Goal: Task Accomplishment & Management: Manage account settings

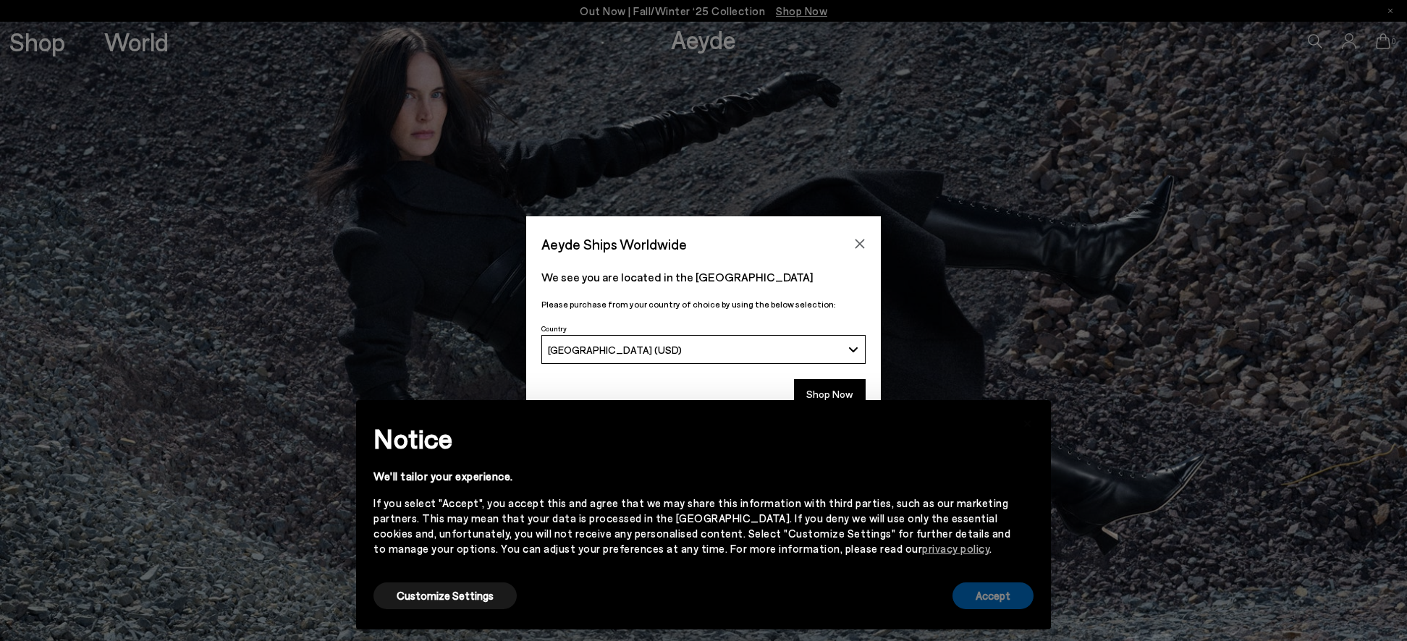
click at [984, 596] on button "Accept" at bounding box center [992, 596] width 81 height 27
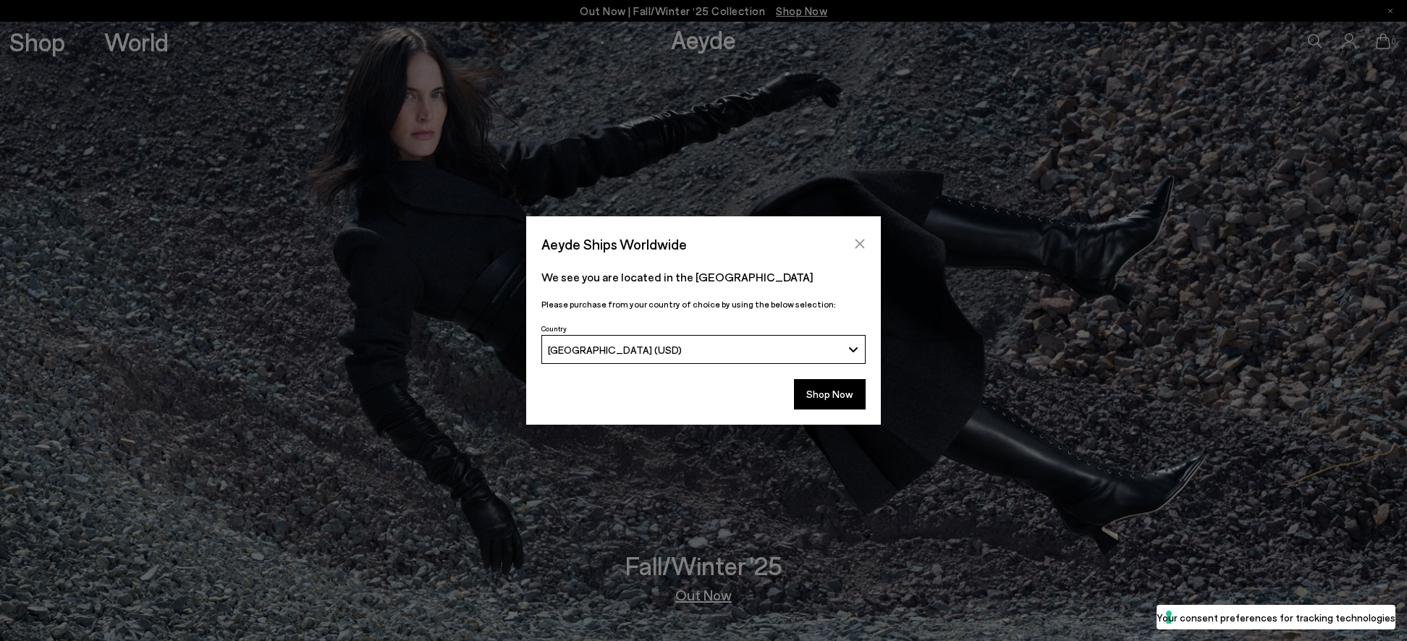
click at [862, 239] on icon "Close" at bounding box center [860, 244] width 12 height 12
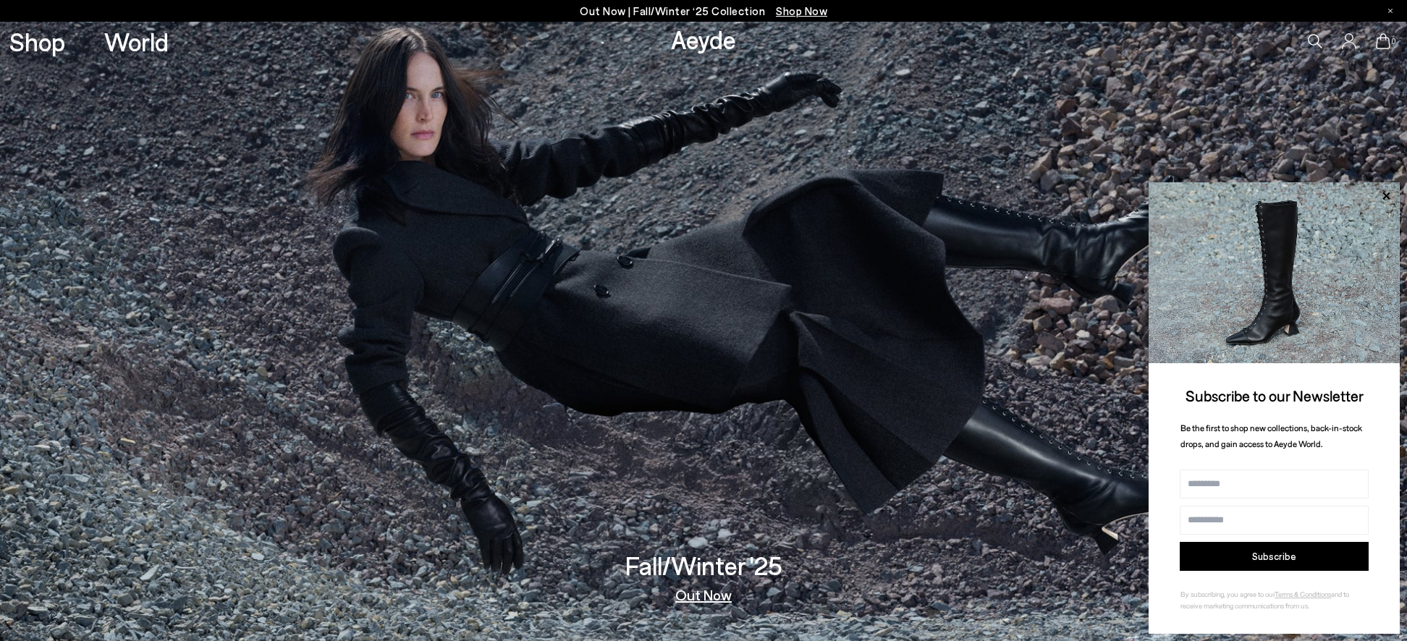
click at [1350, 46] on icon at bounding box center [1349, 41] width 14 height 16
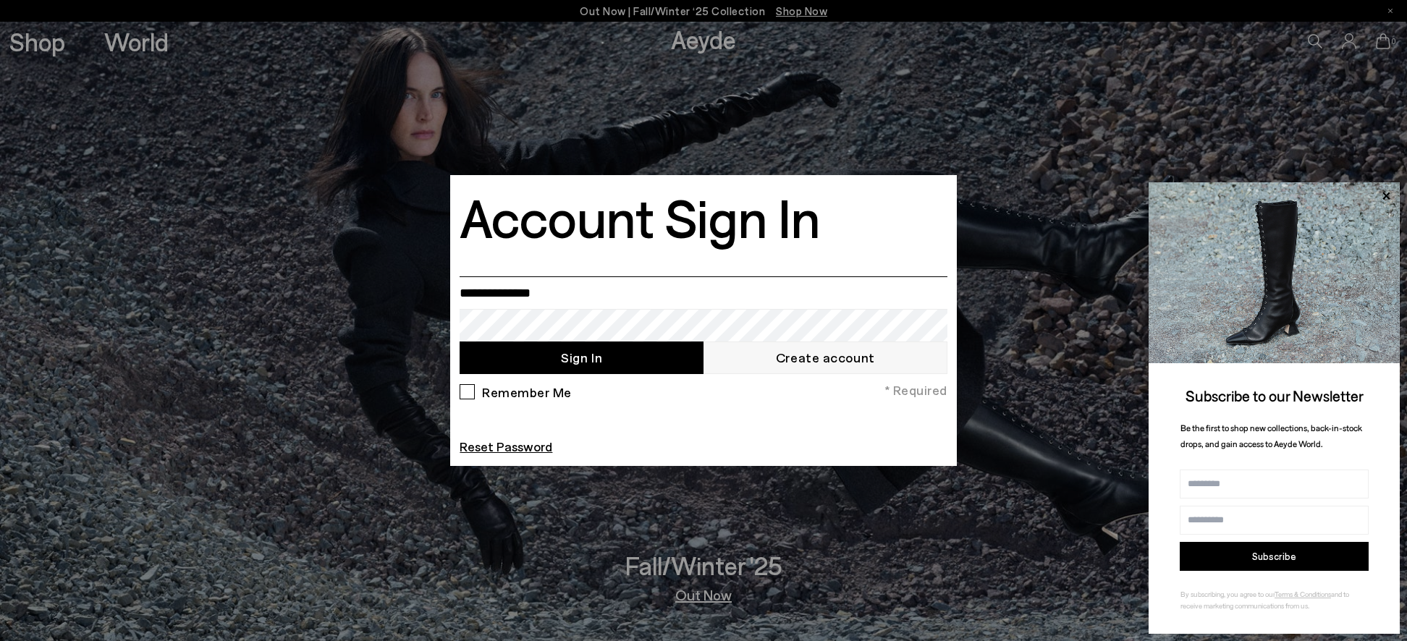
click at [651, 277] on input "email" at bounding box center [703, 292] width 487 height 33
type input "**********"
click at [591, 356] on button "Sign In" at bounding box center [582, 358] width 244 height 33
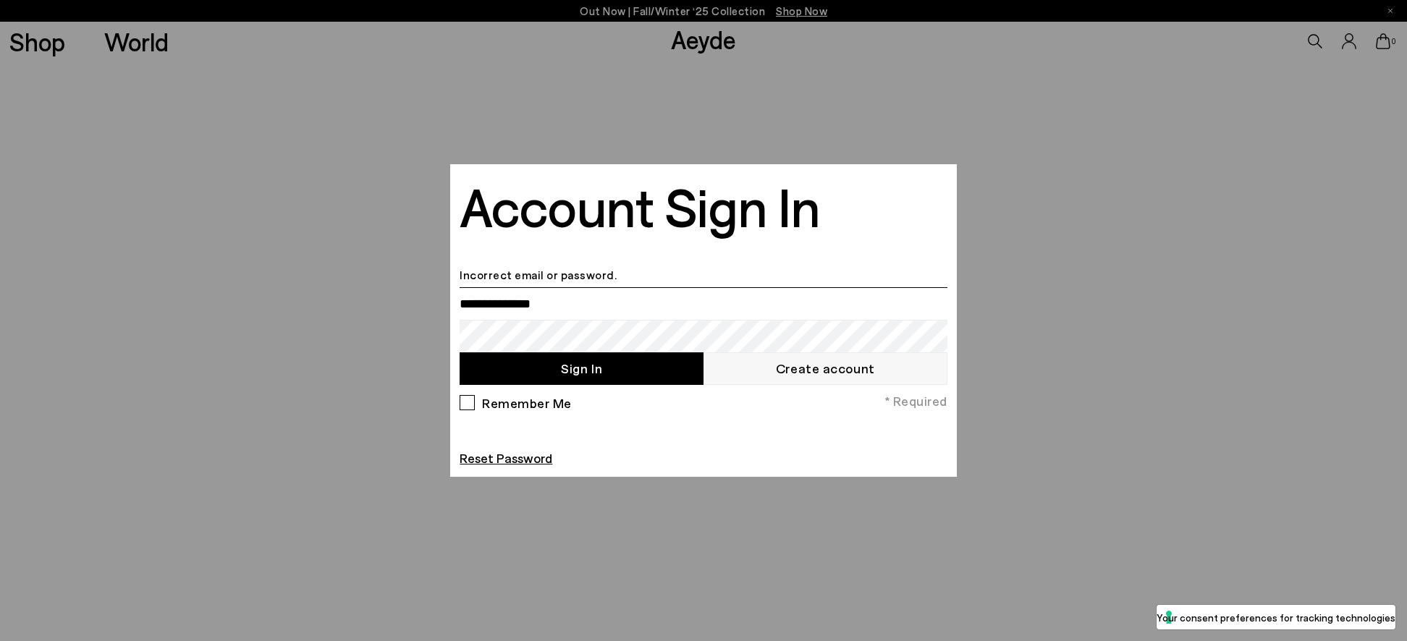
type input "**********"
click at [581, 368] on button "Sign In" at bounding box center [582, 368] width 244 height 33
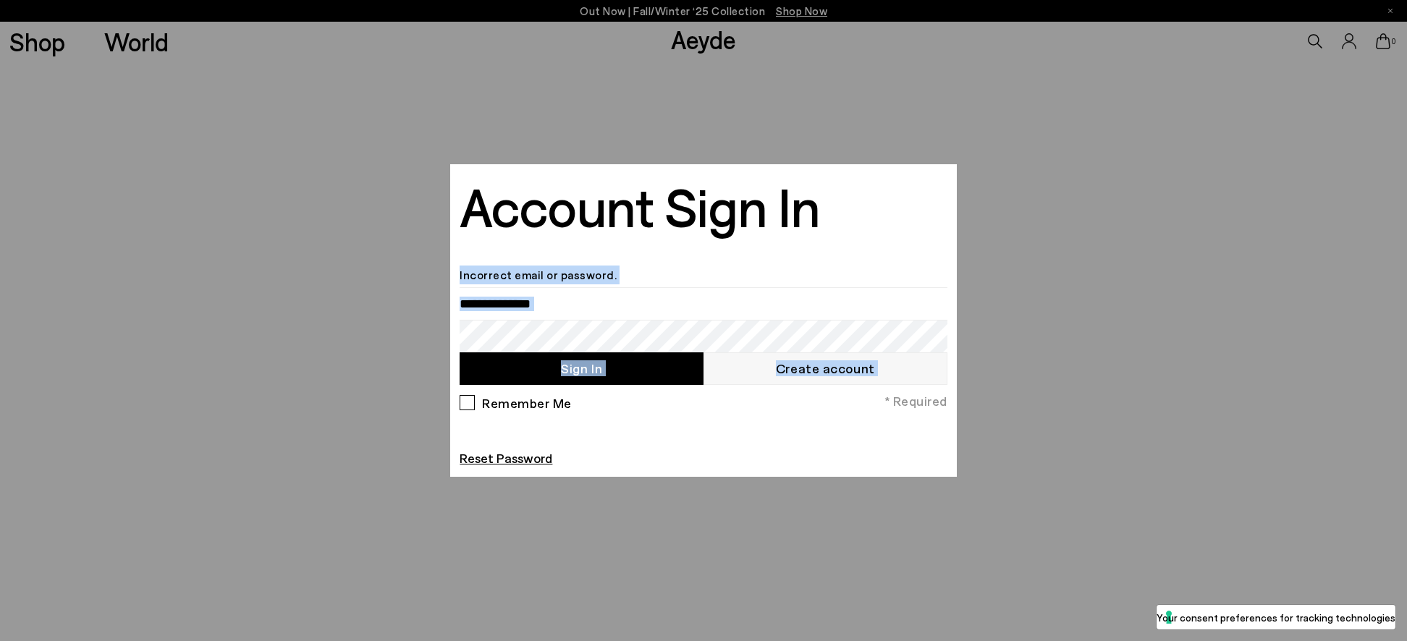
drag, startPoint x: 545, startPoint y: 386, endPoint x: 572, endPoint y: 250, distance: 138.8
click at [572, 250] on div "Account Sign In Incorrect email or password. Sign In Create account Remember Me…" at bounding box center [703, 320] width 487 height 293
click at [901, 358] on link "Create account" at bounding box center [825, 368] width 244 height 33
